Goal: Transaction & Acquisition: Purchase product/service

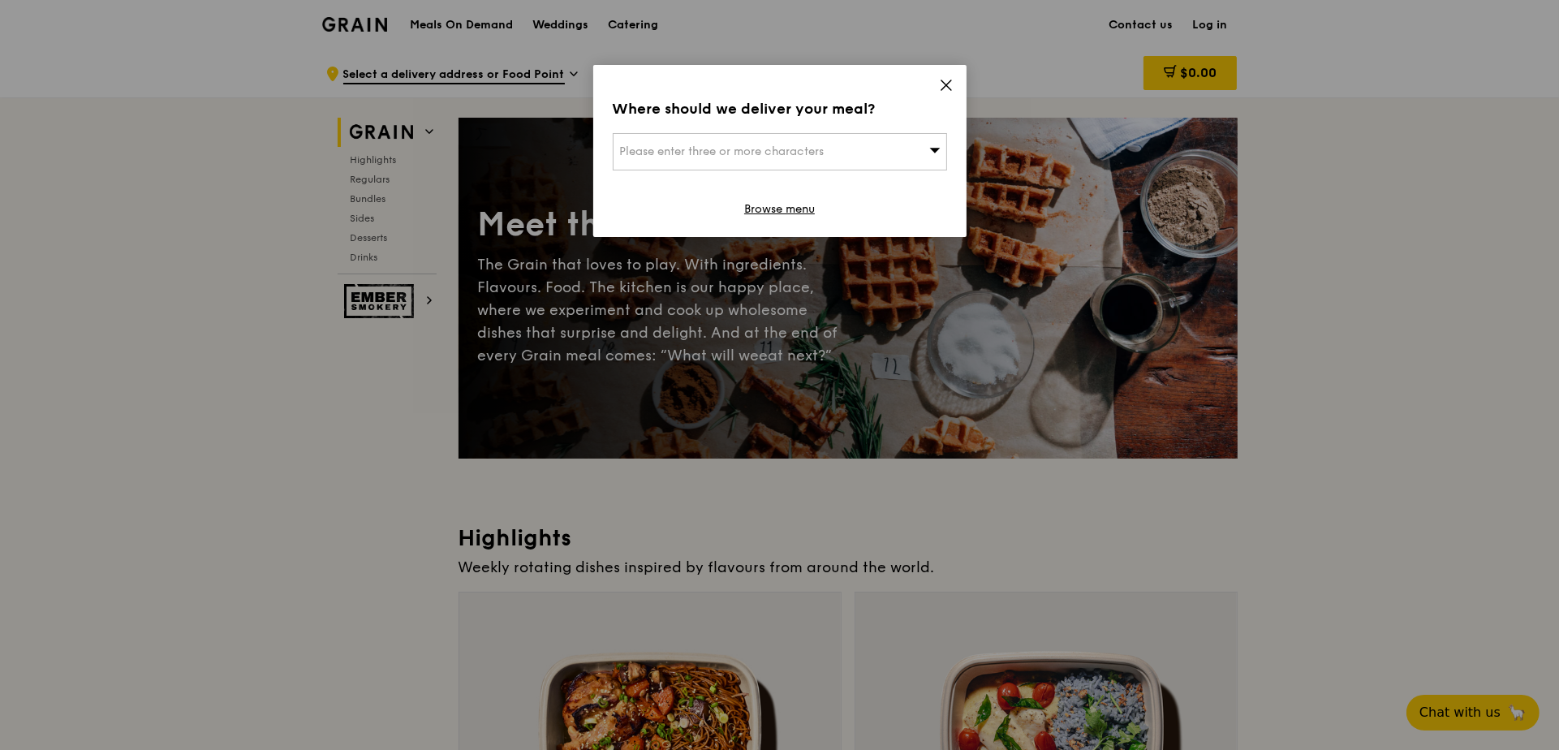
click at [764, 161] on div "Please enter three or more characters" at bounding box center [780, 151] width 334 height 37
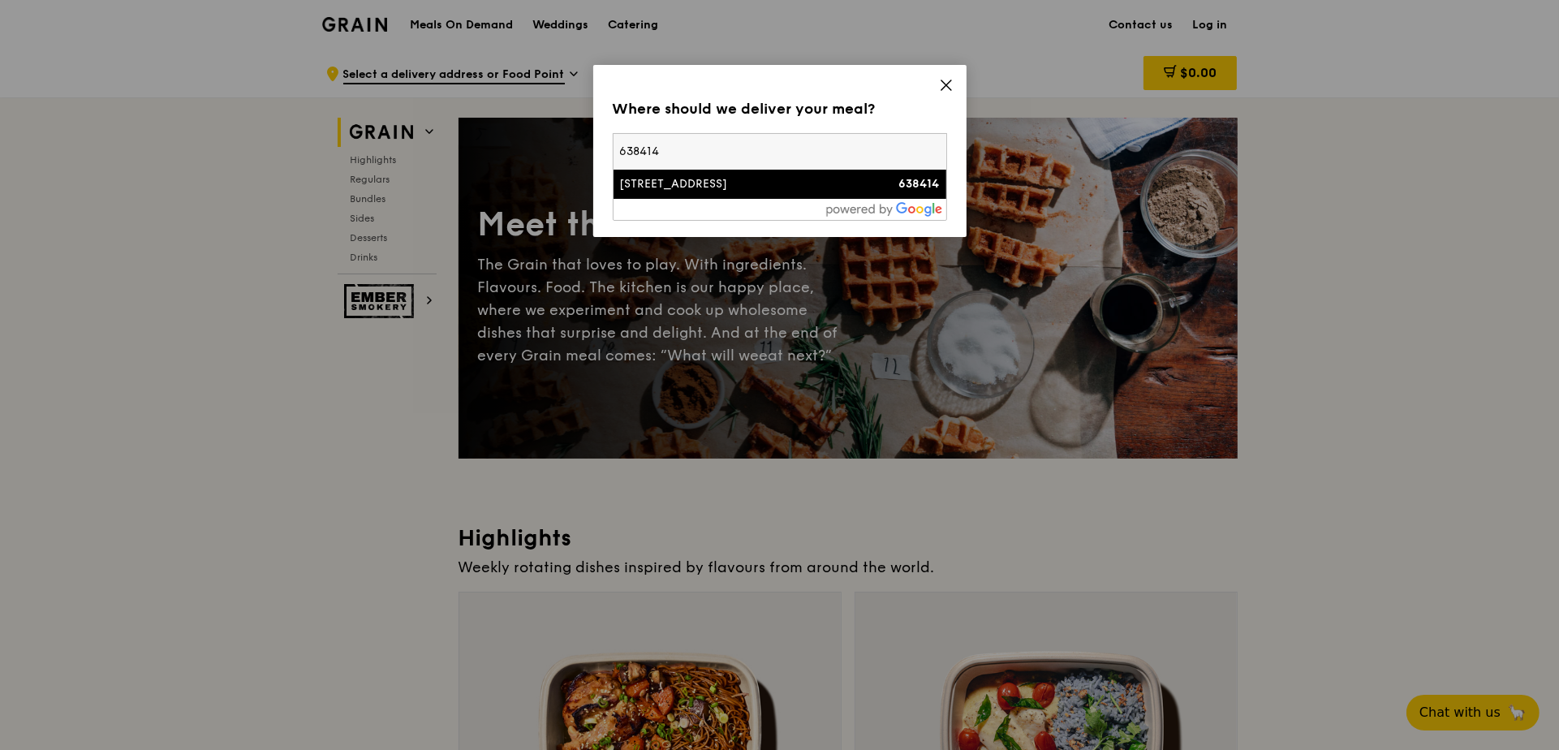
type input "638414"
click at [765, 184] on div "[STREET_ADDRESS]" at bounding box center [740, 184] width 240 height 16
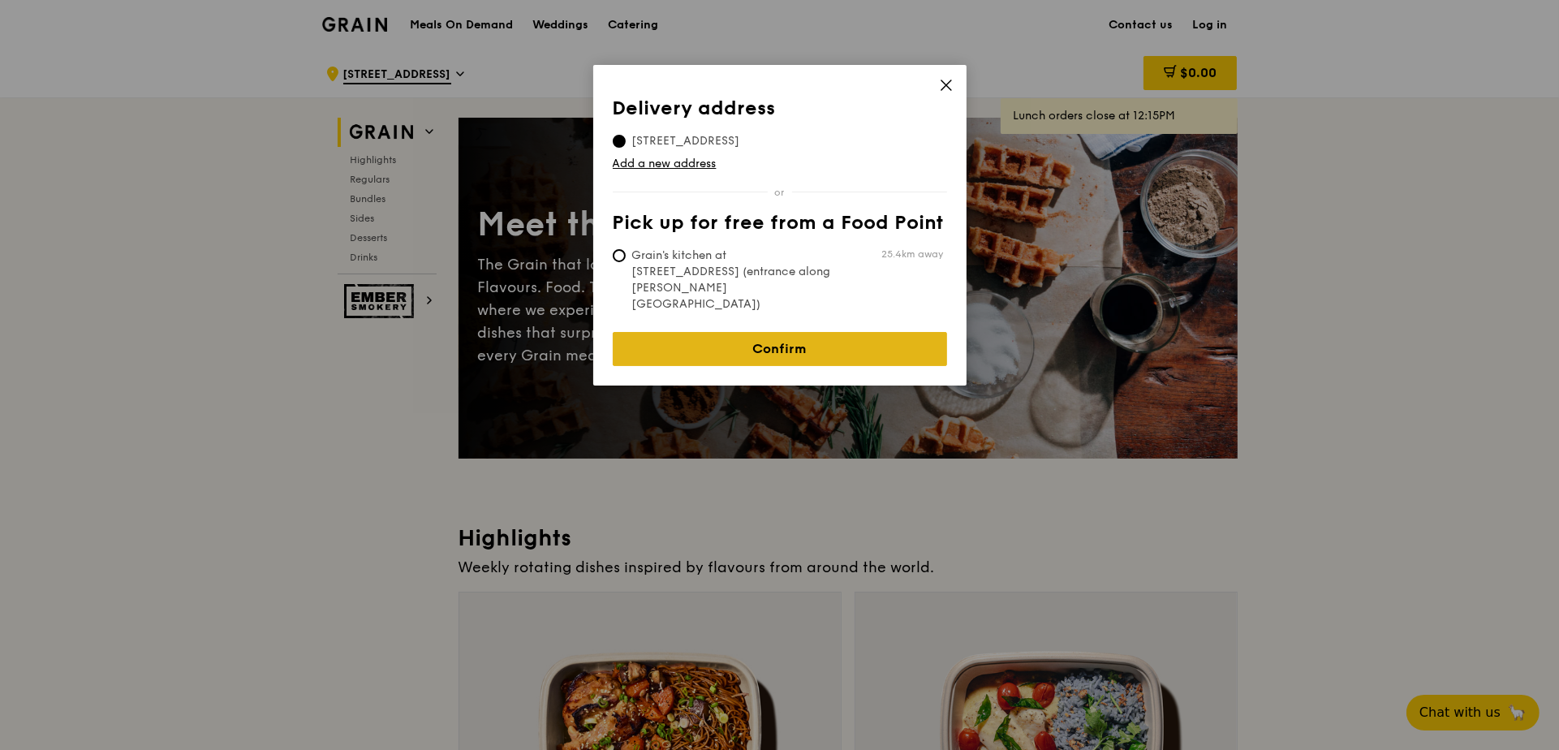
click at [762, 332] on link "Confirm" at bounding box center [780, 349] width 334 height 34
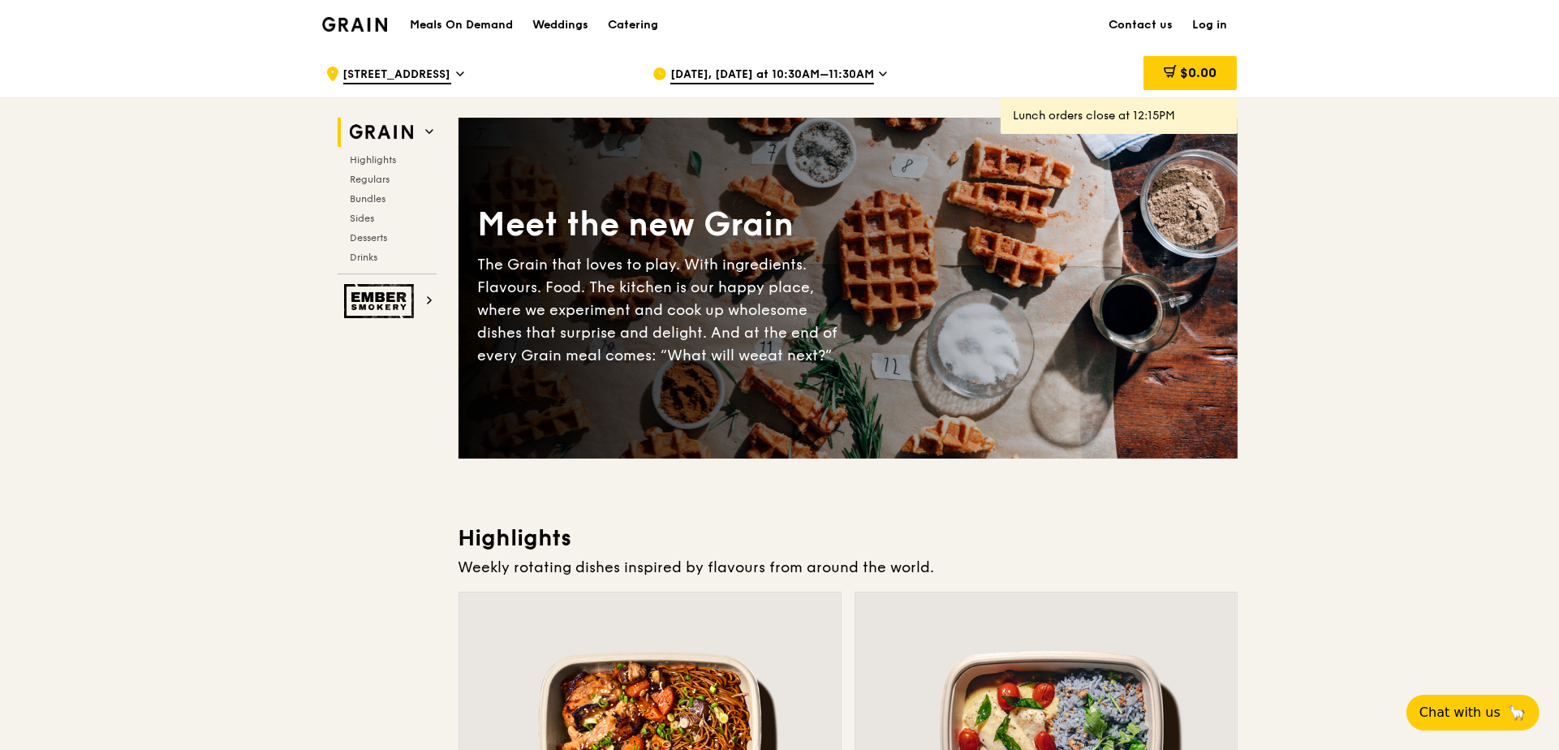
click at [437, 23] on h1 "Meals On Demand" at bounding box center [461, 25] width 103 height 16
click at [472, 22] on h1 "Meals On Demand" at bounding box center [461, 25] width 103 height 16
click at [481, 24] on h1 "Meals On Demand" at bounding box center [461, 25] width 103 height 16
click at [806, 72] on span "[DATE], [DATE] at 10:30AM–11:30AM" at bounding box center [773, 76] width 204 height 18
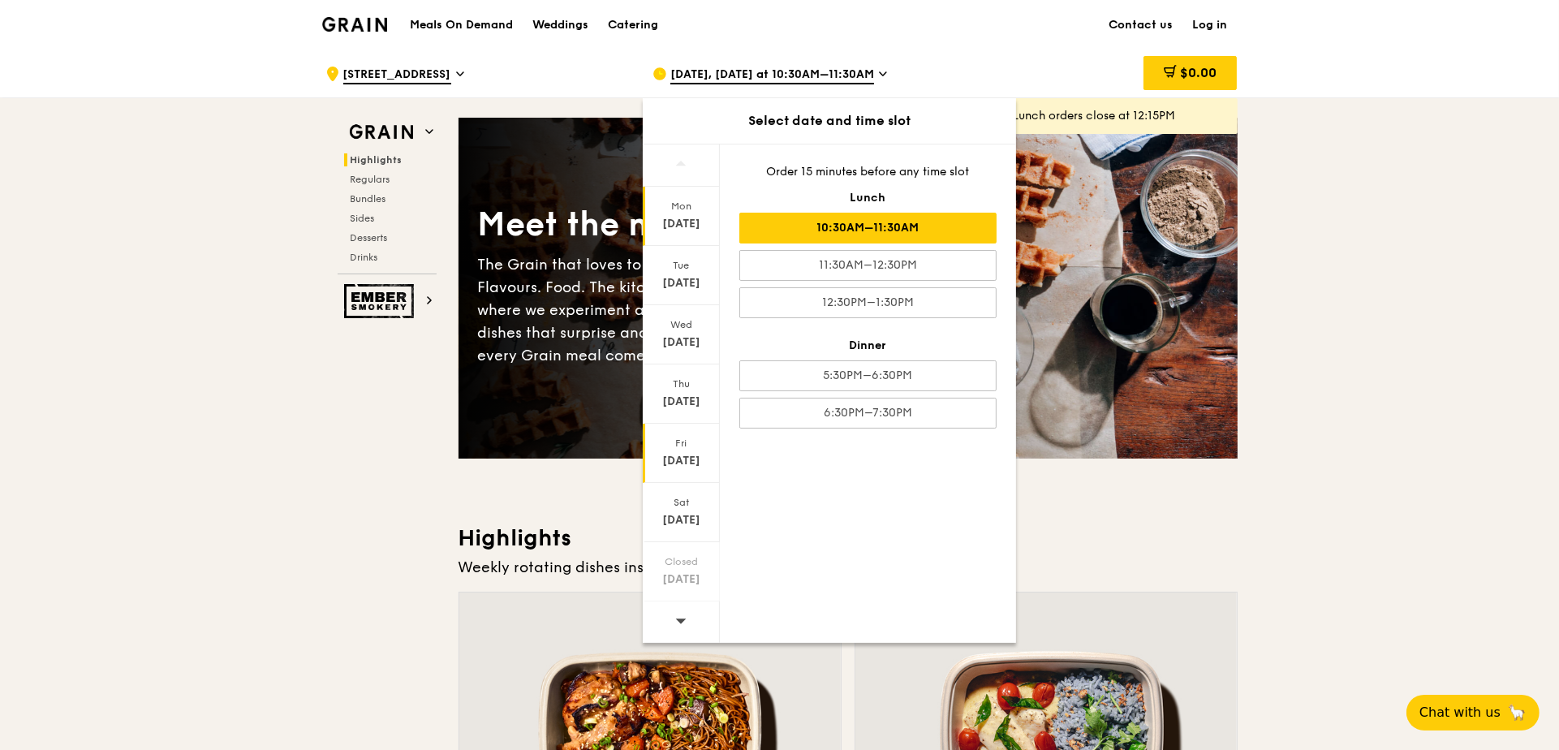
click at [688, 460] on div "[DATE]" at bounding box center [681, 461] width 72 height 16
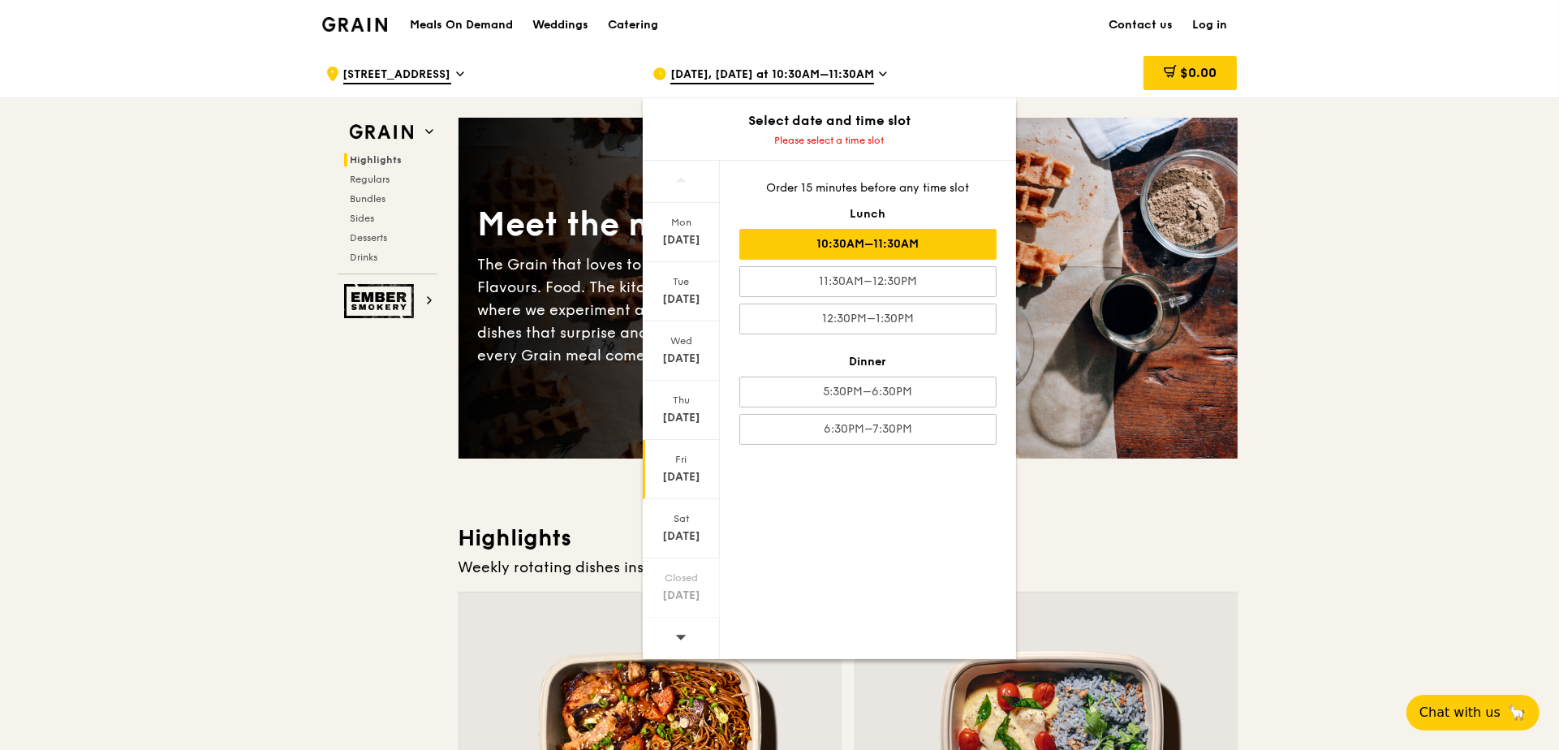
click at [860, 246] on div "10:30AM–11:30AM" at bounding box center [868, 244] width 257 height 31
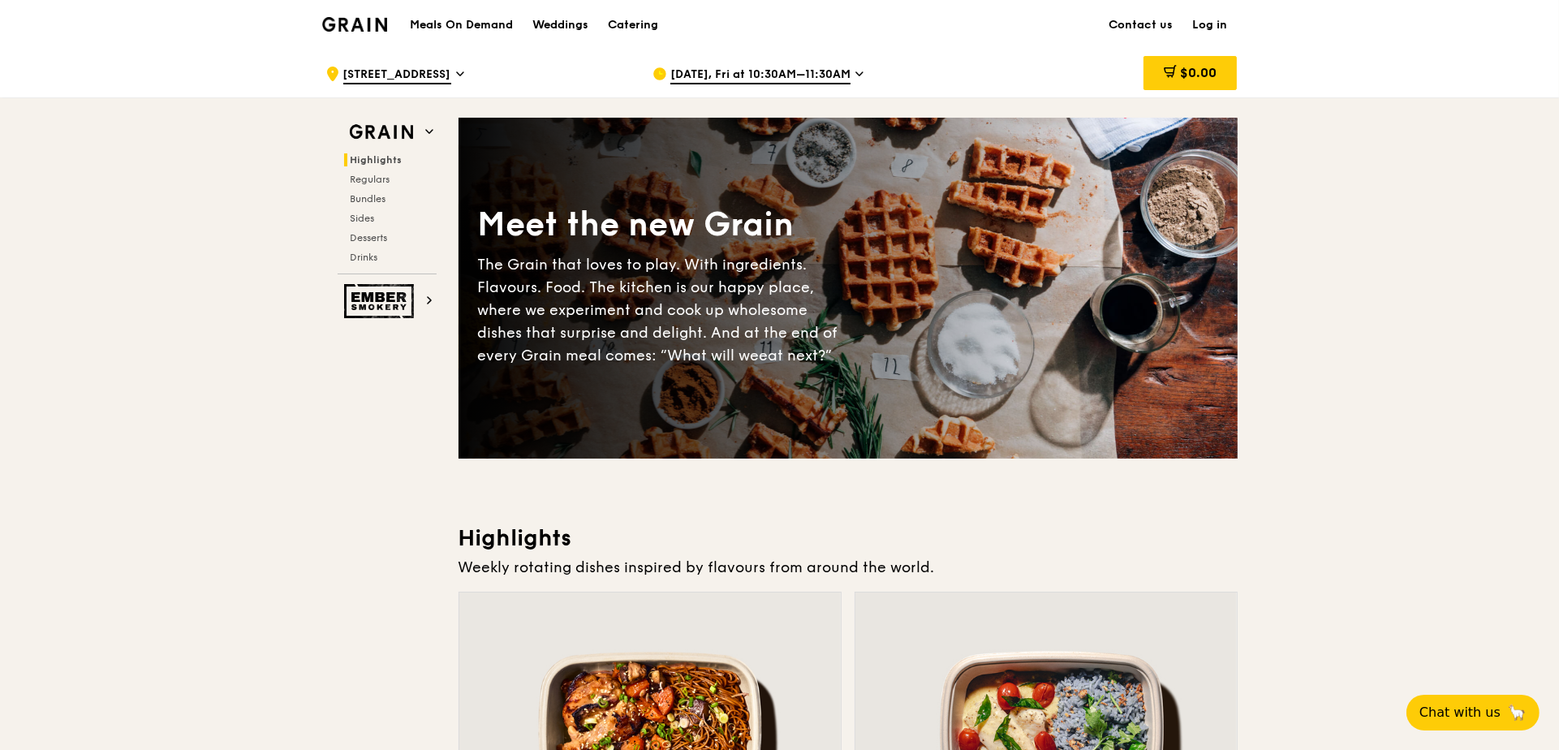
click at [461, 21] on h1 "Meals On Demand" at bounding box center [461, 25] width 103 height 16
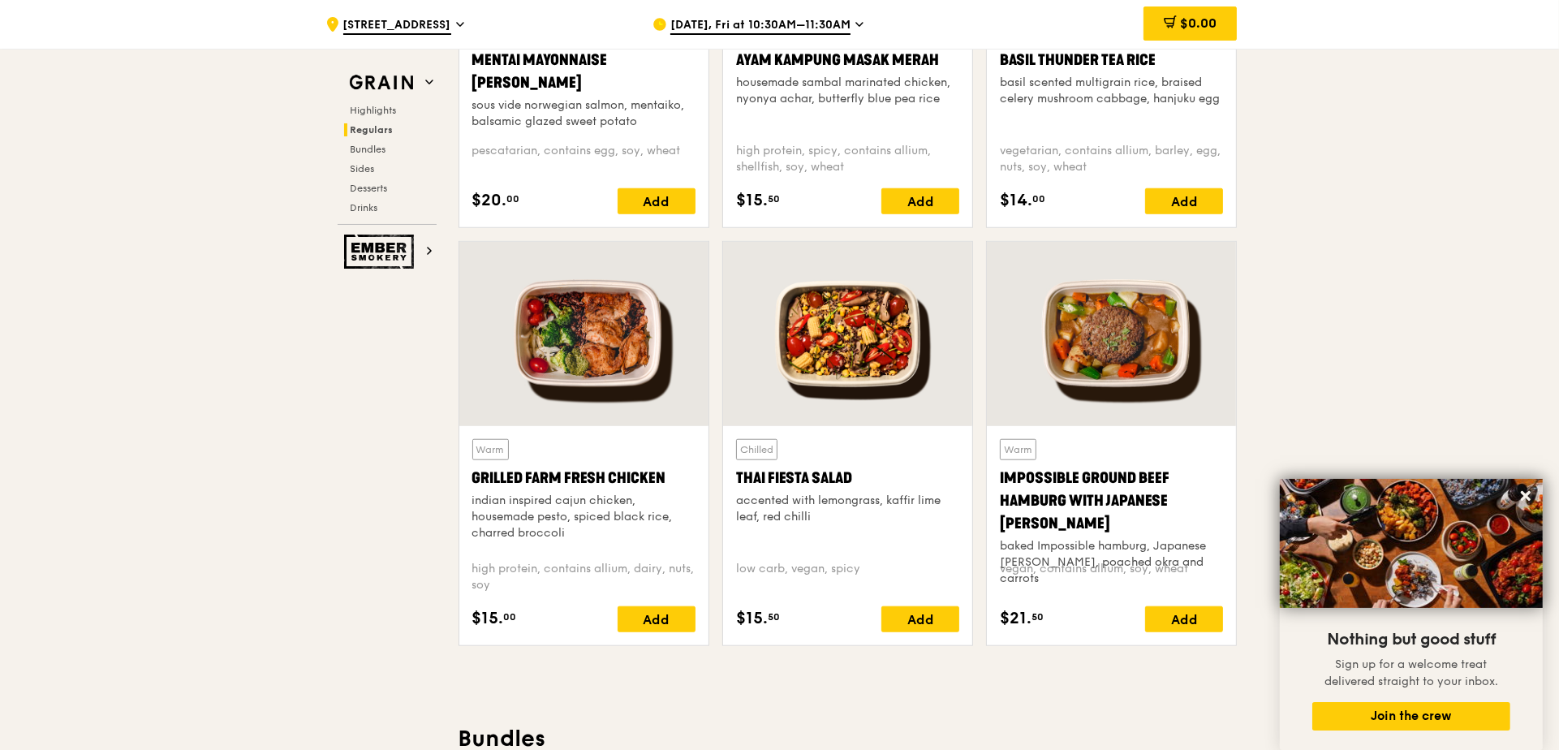
scroll to position [1624, 0]
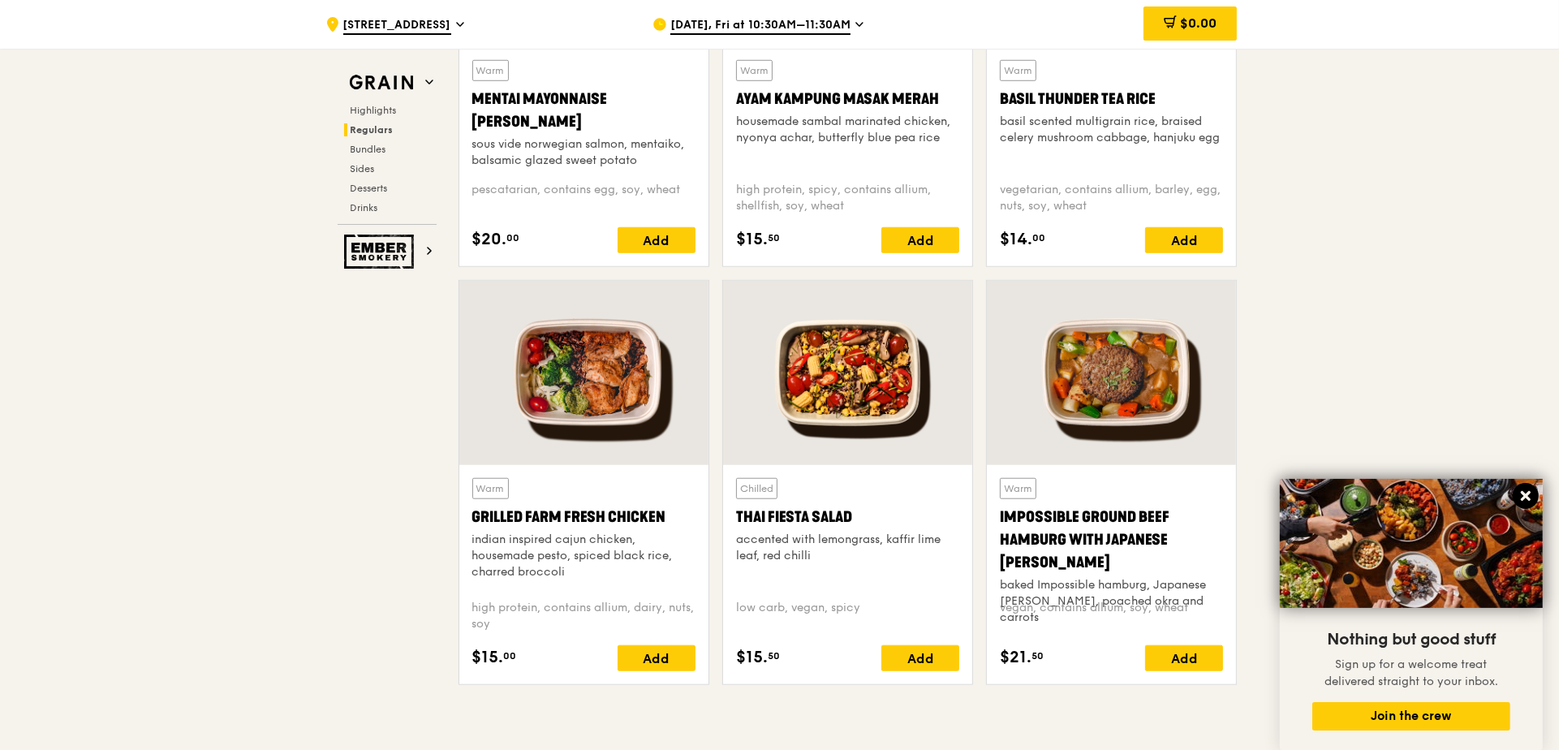
click at [1525, 491] on icon at bounding box center [1526, 496] width 15 height 15
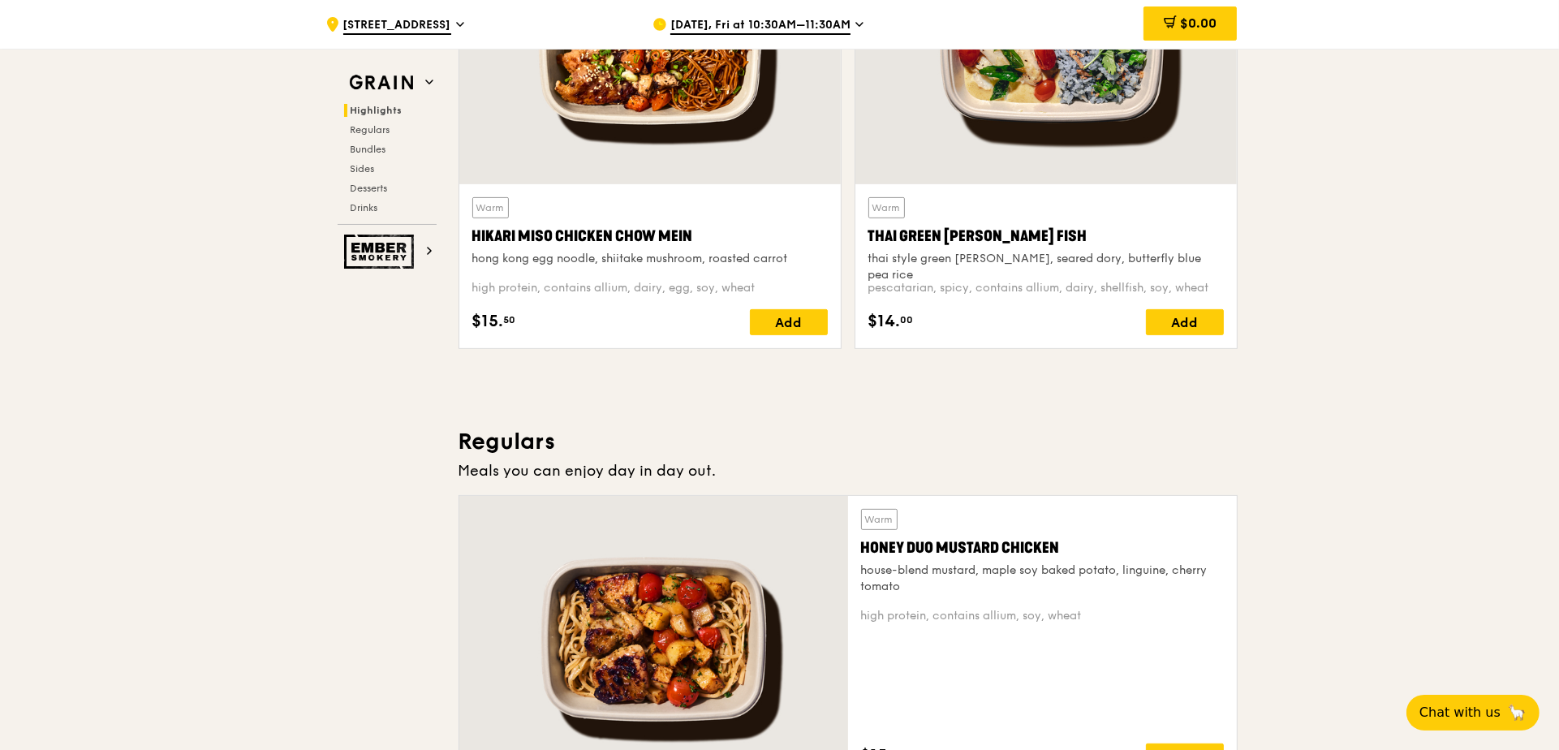
scroll to position [649, 0]
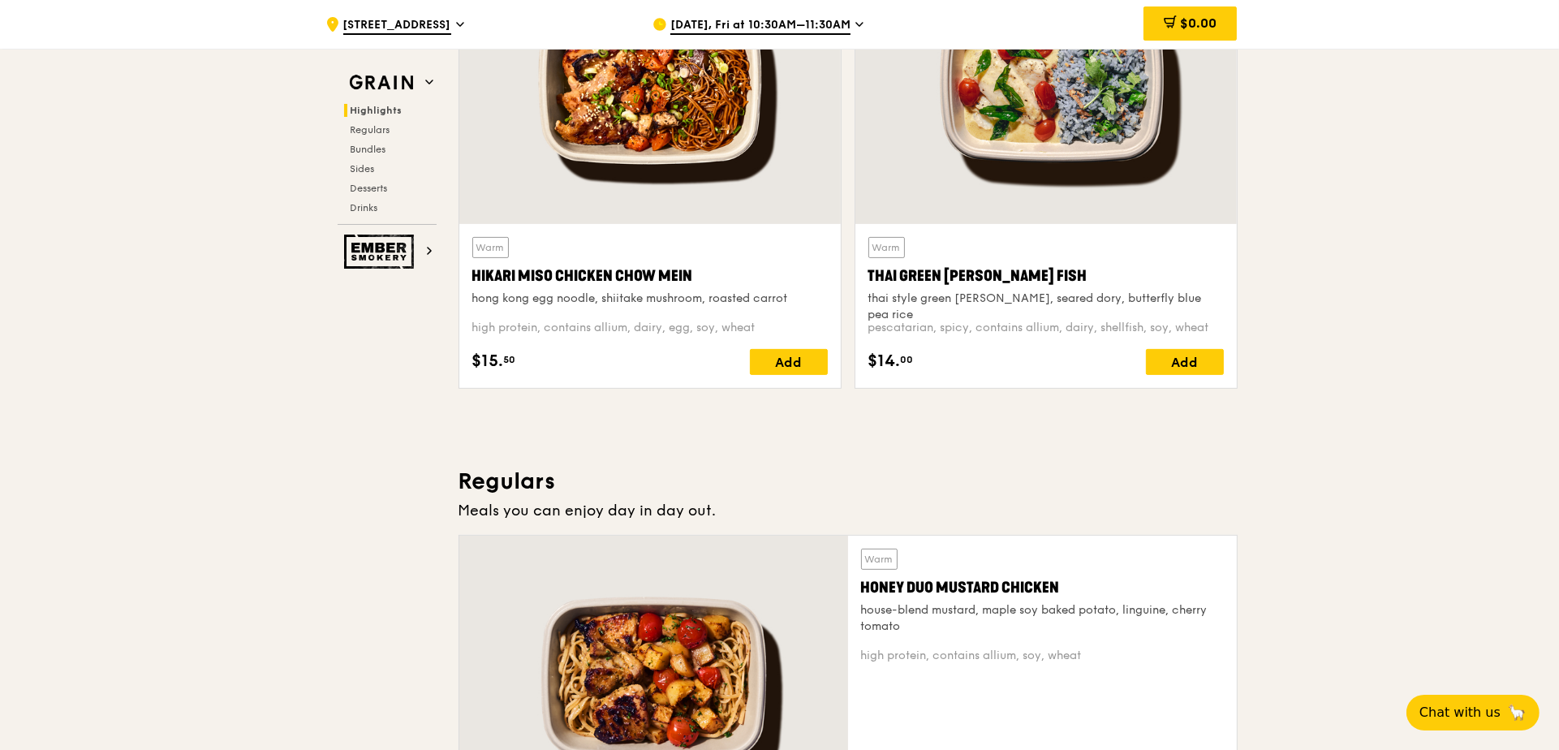
drag, startPoint x: 704, startPoint y: 273, endPoint x: 470, endPoint y: 270, distance: 233.8
click at [470, 270] on div "Warm Hikari Miso Chicken Chow Mein hong kong egg noodle, shiitake mushroom, roa…" at bounding box center [650, 306] width 382 height 164
copy div "Hikari Miso Chicken Chow Mein"
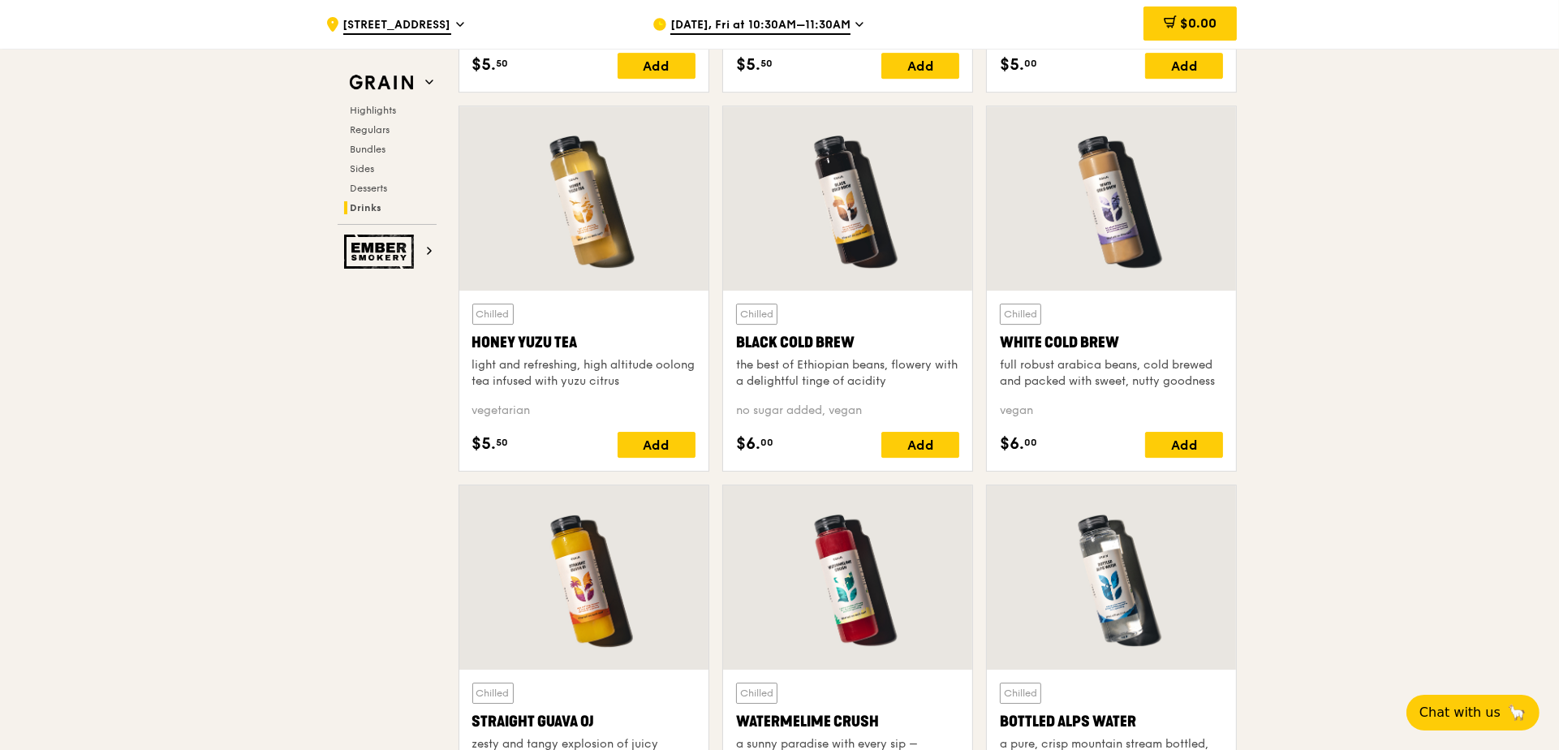
scroll to position [6169, 0]
